Goal: Task Accomplishment & Management: Use online tool/utility

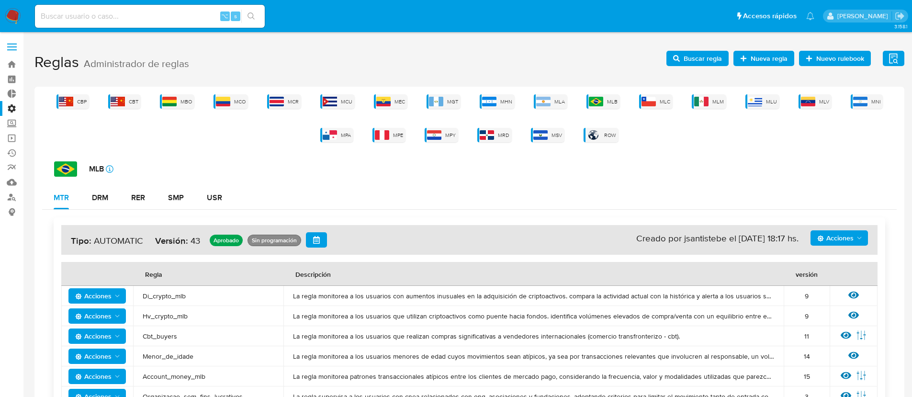
click at [778, 104] on div "CBP CBT MBO MCO MCR MCU MEC MGT MHN MLA MLB MLC MLM MLU MLV MNI MPA MPE MPY MRD…" at bounding box center [469, 118] width 855 height 48
click at [756, 103] on img at bounding box center [755, 102] width 14 height 10
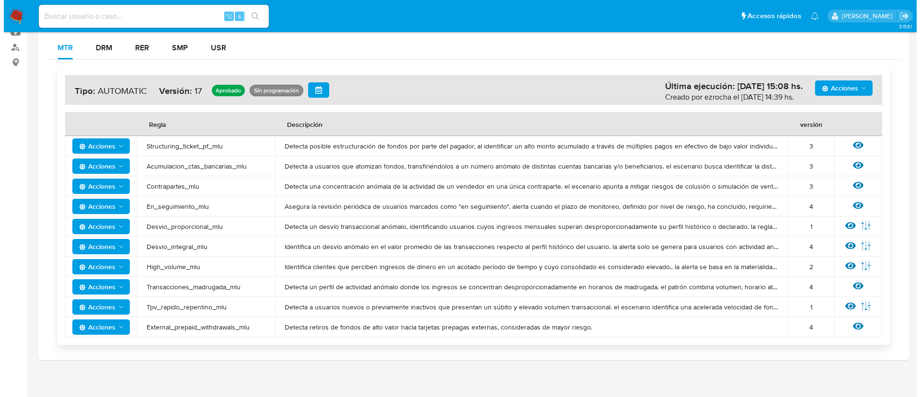
scroll to position [154, 0]
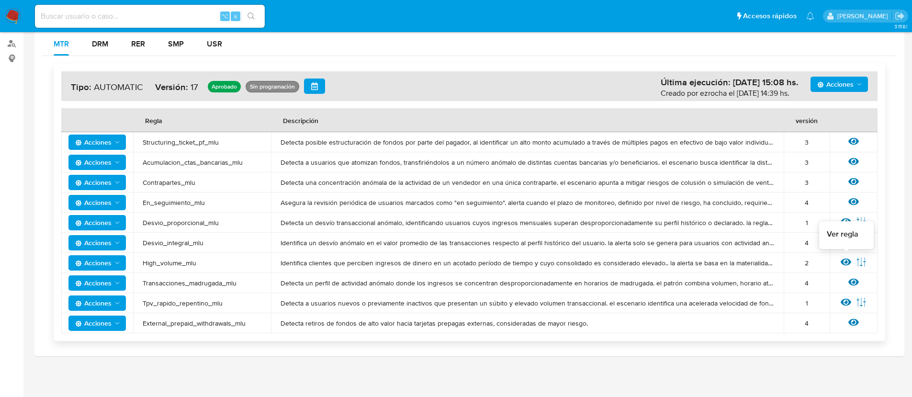
click at [843, 263] on icon at bounding box center [846, 262] width 11 height 7
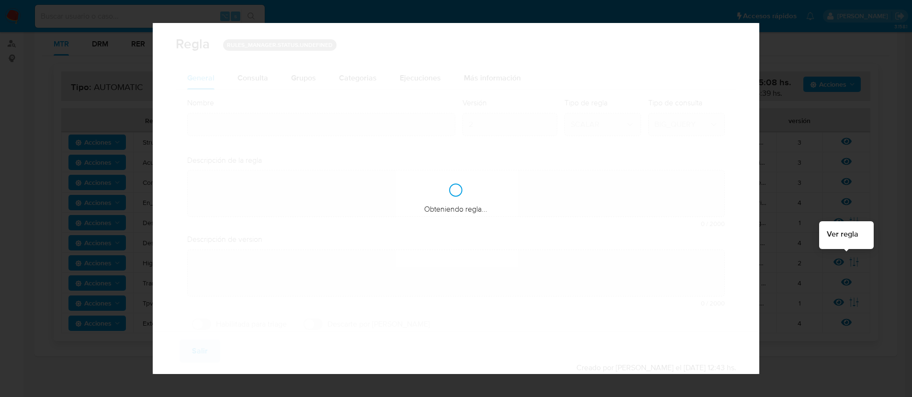
type input "High_volume_mlu"
type textarea "Identifica clientes que perciben ingresos de dinero en un acotado período de ti…"
type textarea "Monitorea usuarios con cobros altos en diferentes segmentos"
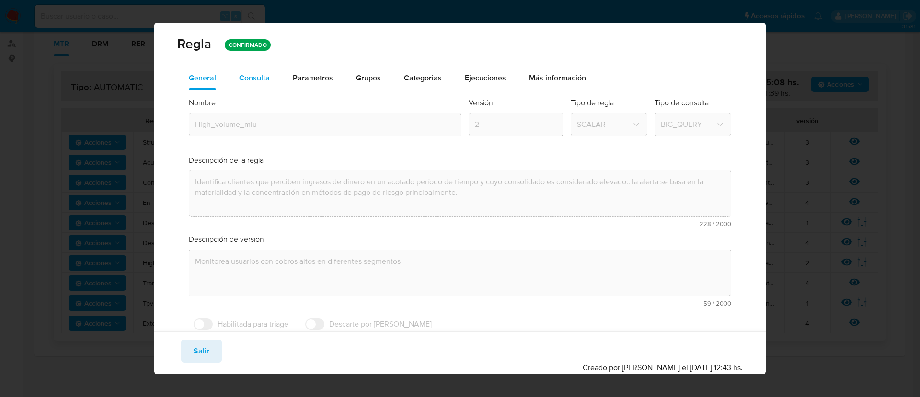
click at [252, 82] on span "Consulta" at bounding box center [254, 77] width 31 height 11
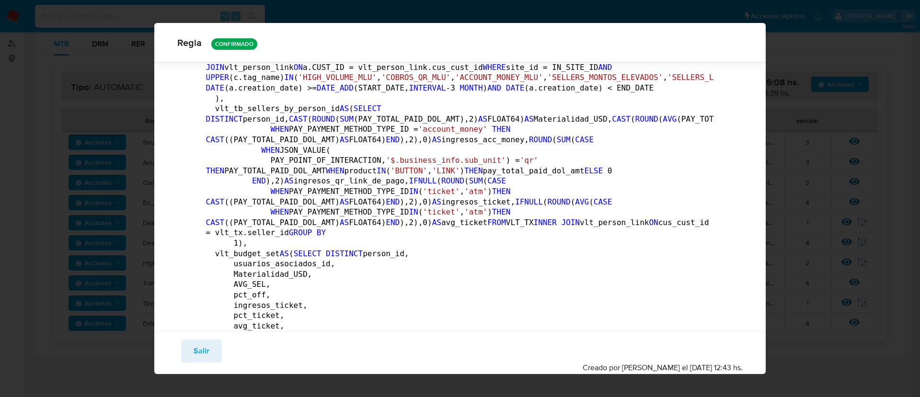
scroll to position [971, 0]
click at [200, 357] on span "Salir" at bounding box center [202, 351] width 16 height 21
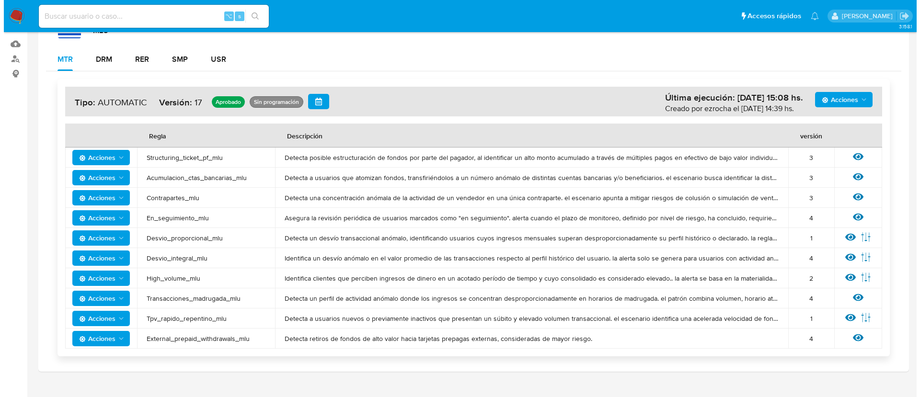
scroll to position [139, 0]
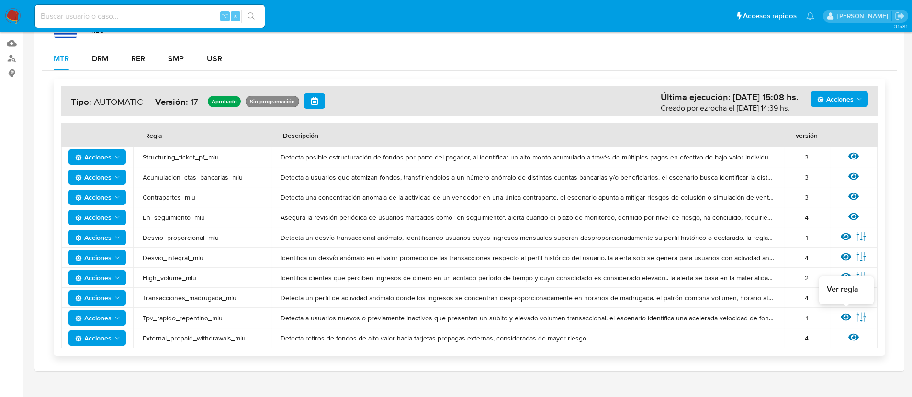
click at [850, 315] on icon at bounding box center [846, 317] width 11 height 11
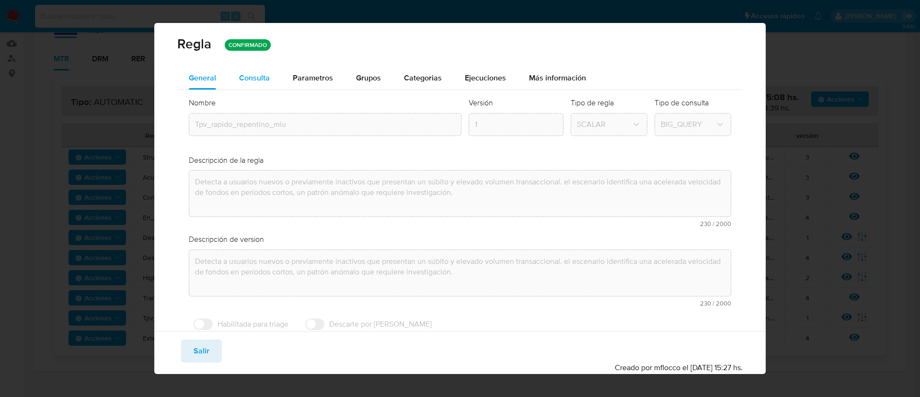
click at [250, 78] on span "Consulta" at bounding box center [254, 77] width 31 height 11
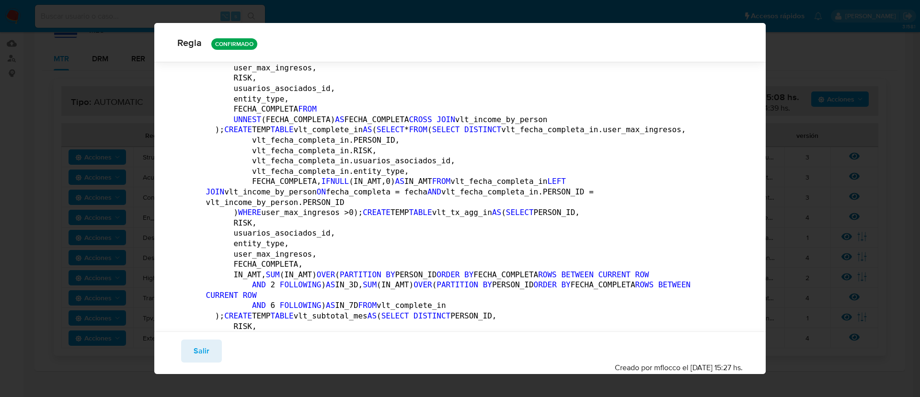
scroll to position [711, 0]
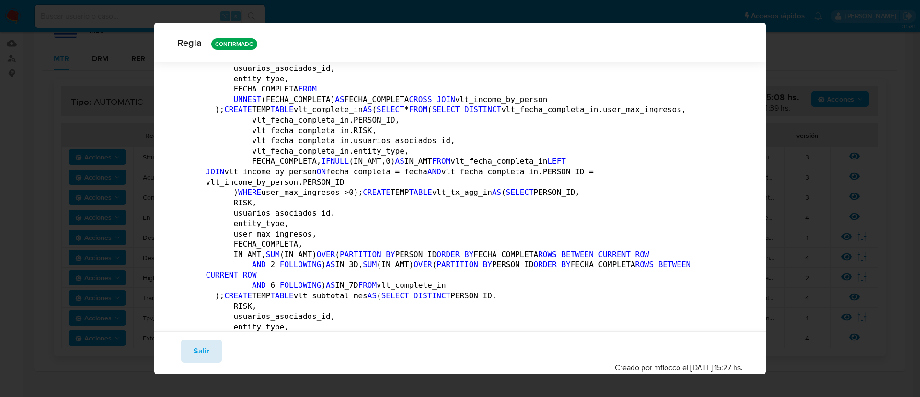
click at [210, 350] on button "Salir" at bounding box center [201, 351] width 41 height 23
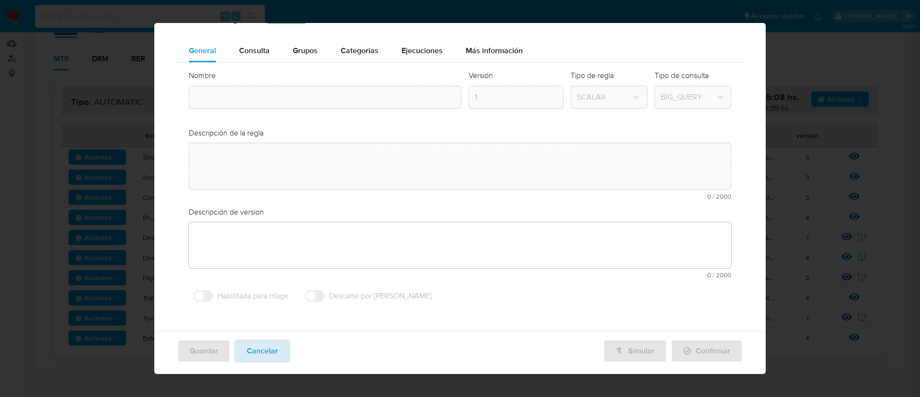
type input "Tpv_rapido_repentino_mlu"
type textarea "Detecta a usuarios nuevos o previamente inactivos que presentan un súbito y ele…"
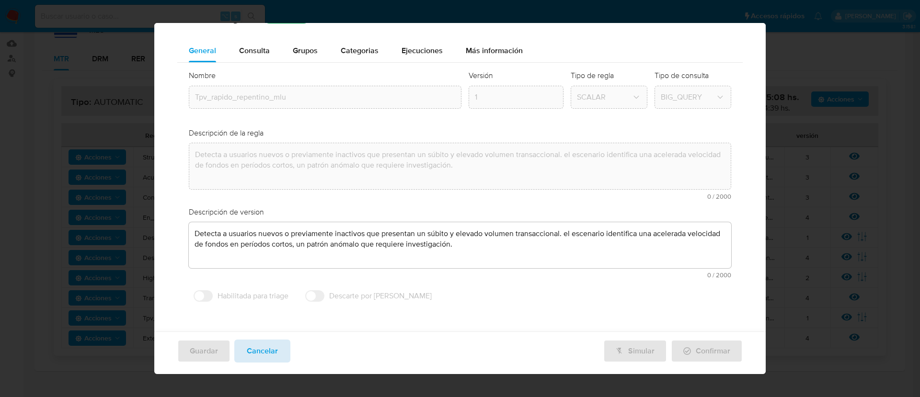
scroll to position [13, 0]
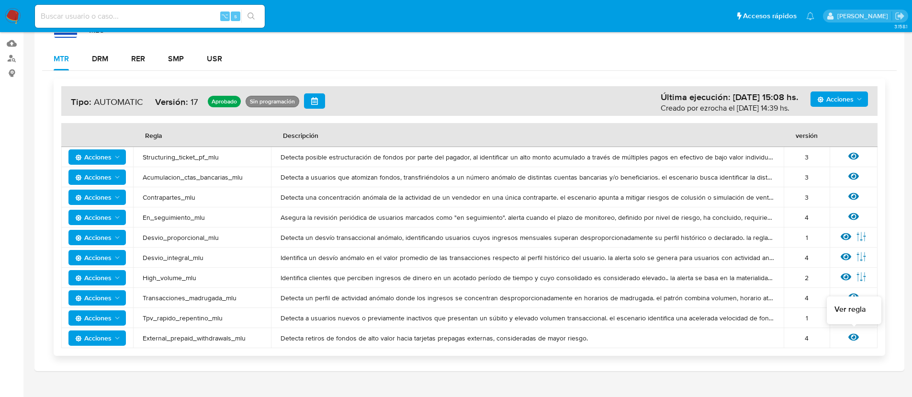
click at [860, 339] on div "Ver regla" at bounding box center [854, 338] width 29 height 12
click at [854, 337] on icon at bounding box center [854, 337] width 11 height 7
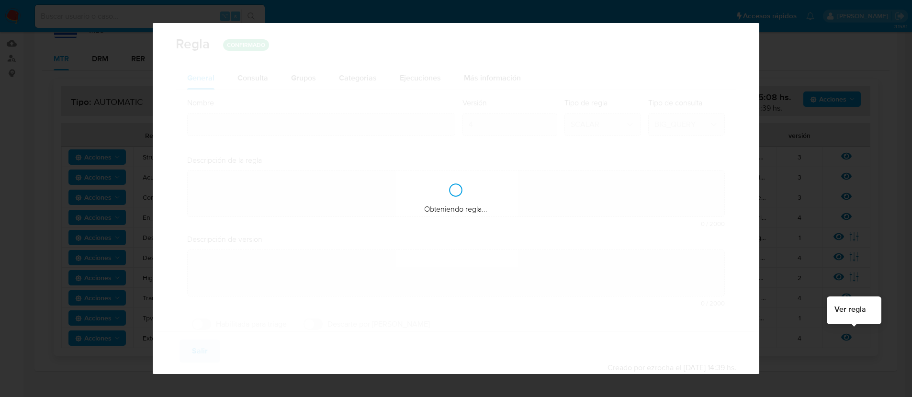
type input "External_prepaid_withdrawals_mlu"
type textarea "Detecta retiros de fondos de alto valor hacia tarjetas prepagas externas, consi…"
type textarea "Buscamos personas que estén retirando montos elevados de withdrawal a tarjetas …"
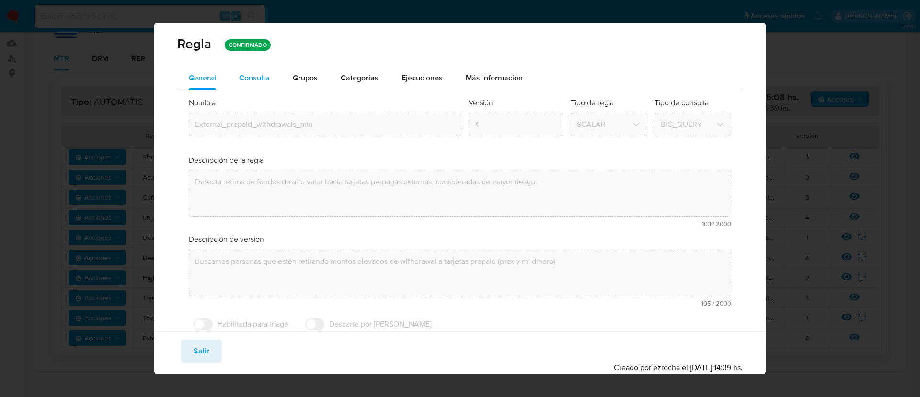
click at [262, 74] on span "Consulta" at bounding box center [254, 77] width 31 height 11
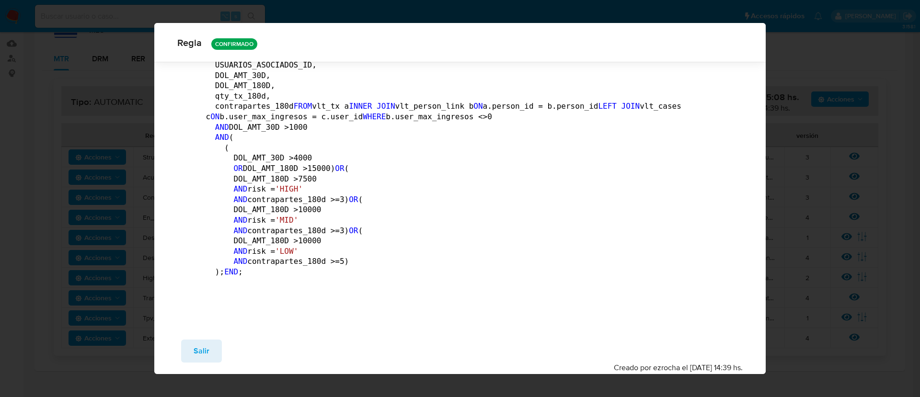
scroll to position [2028, 0]
click at [203, 343] on span "Salir" at bounding box center [202, 351] width 16 height 21
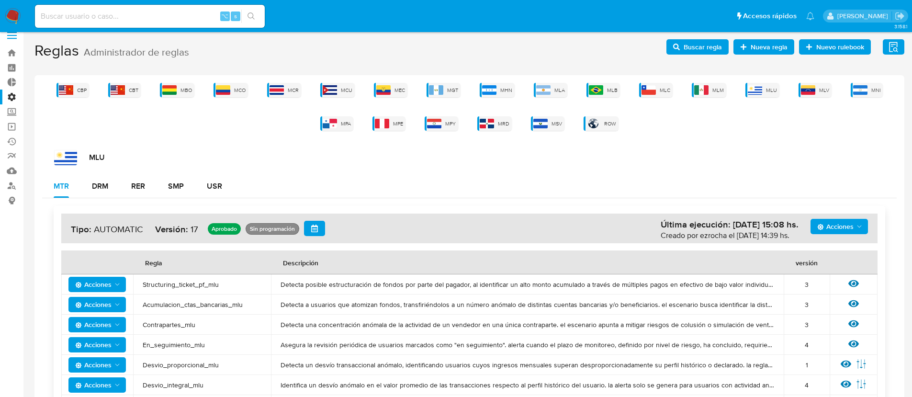
scroll to position [0, 0]
